Goal: Obtain resource: Obtain resource

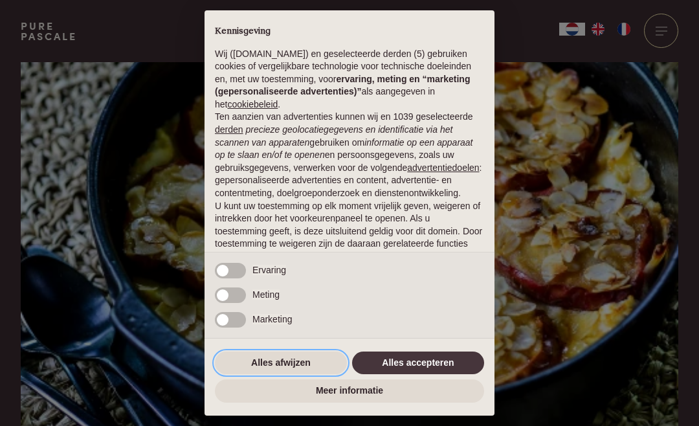
click at [298, 368] on button "Alles afwijzen" at bounding box center [281, 363] width 132 height 23
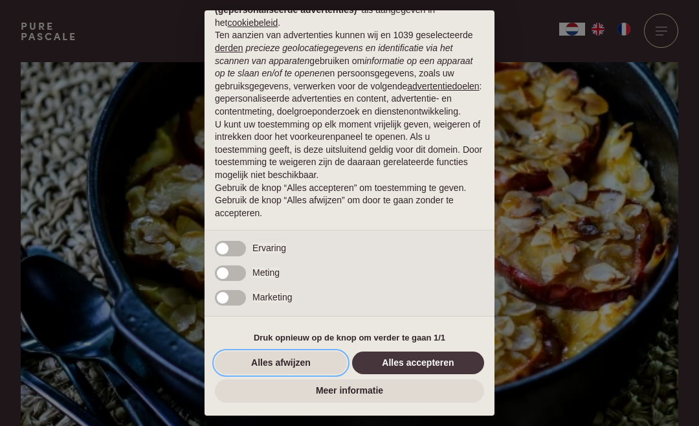
click at [313, 362] on button "Alles afwijzen" at bounding box center [281, 363] width 132 height 23
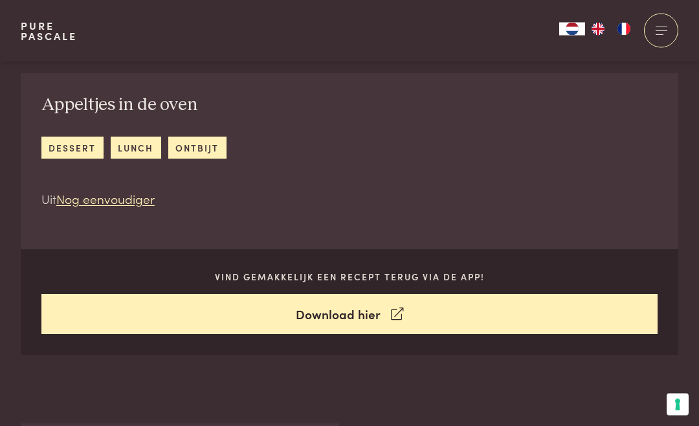
scroll to position [444, 0]
click at [379, 317] on link "Download hier" at bounding box center [349, 314] width 617 height 41
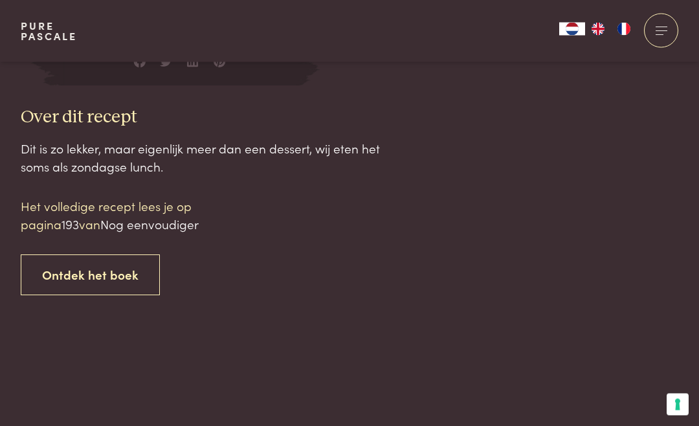
scroll to position [1208, 0]
click at [82, 214] on p "Het volledige recept lees je op pagina 193 van Nog eenvoudiger" at bounding box center [131, 215] width 220 height 37
click at [195, 215] on span "Nog eenvoudiger" at bounding box center [149, 223] width 98 height 17
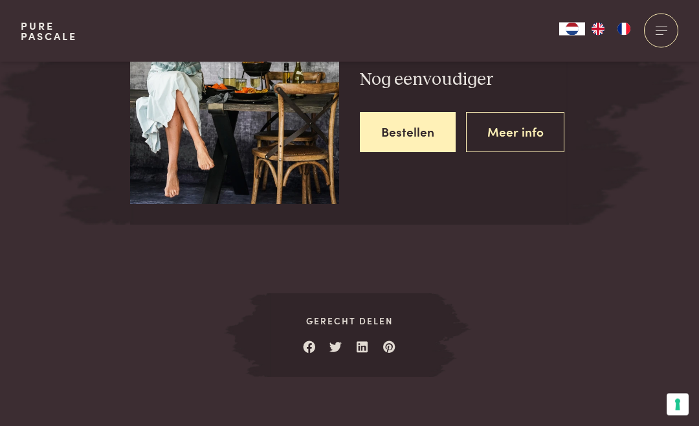
scroll to position [1698, 0]
click at [543, 125] on link "Meer info" at bounding box center [515, 132] width 99 height 41
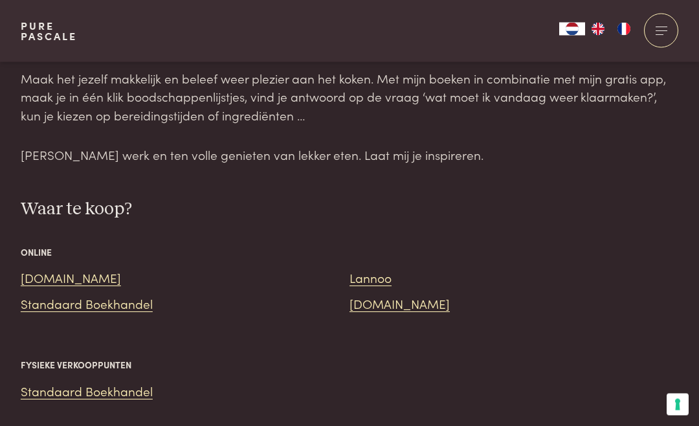
scroll to position [2554, 0]
